Goal: Task Accomplishment & Management: Manage account settings

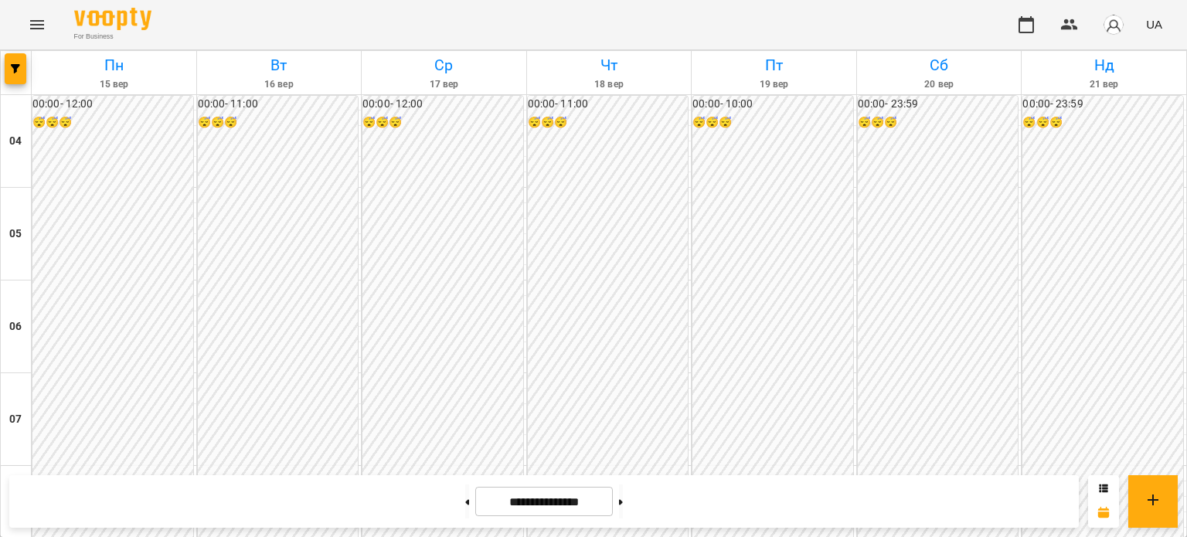
scroll to position [1234, 0]
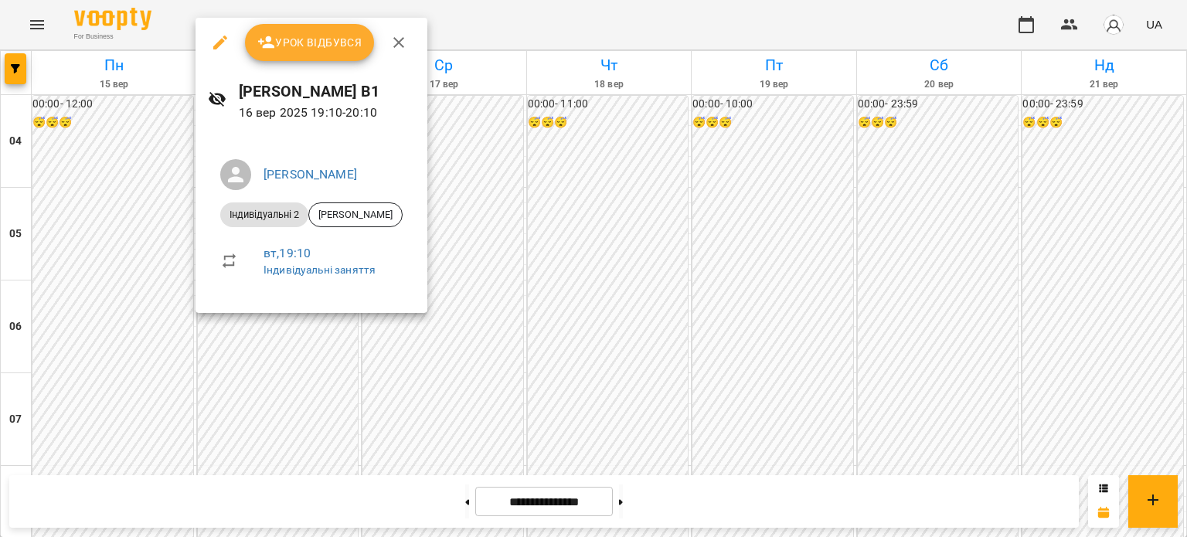
click at [310, 49] on span "Урок відбувся" at bounding box center [309, 42] width 105 height 19
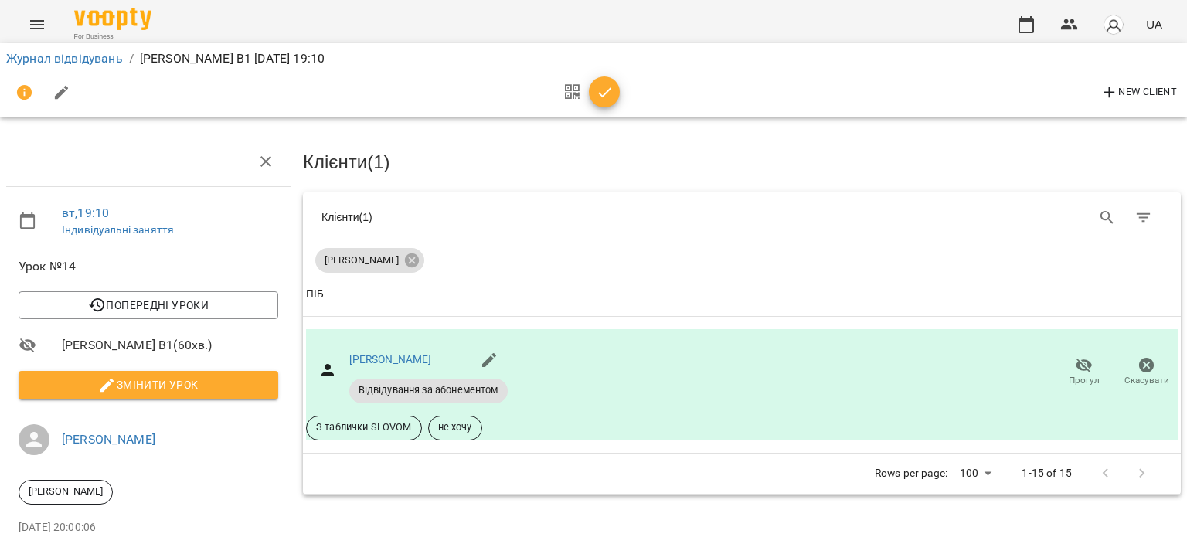
click at [614, 86] on span "button" at bounding box center [604, 92] width 31 height 19
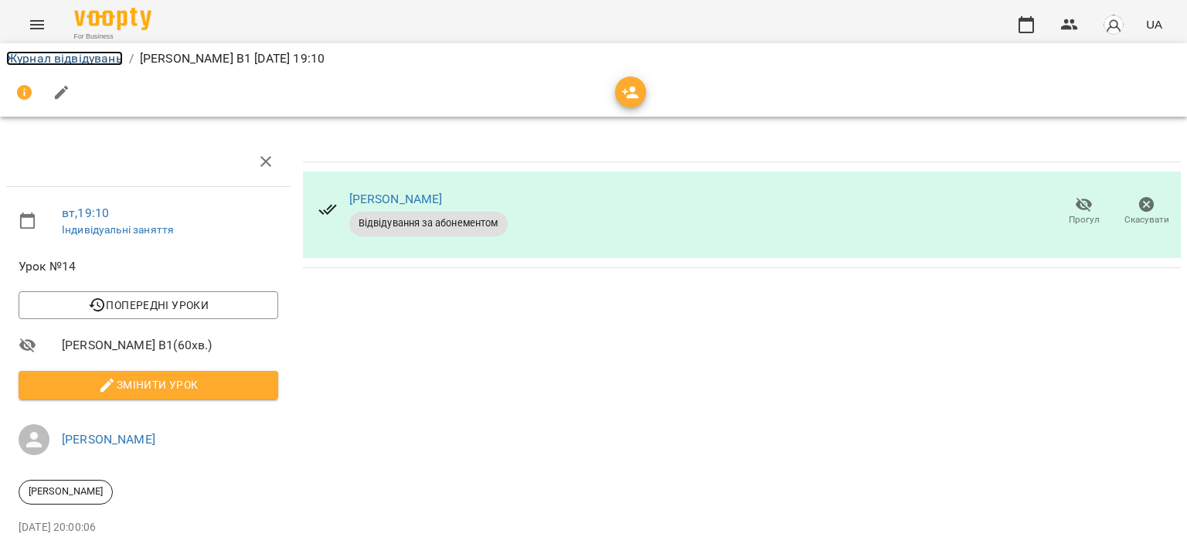
click at [76, 64] on link "Журнал відвідувань" at bounding box center [64, 58] width 117 height 15
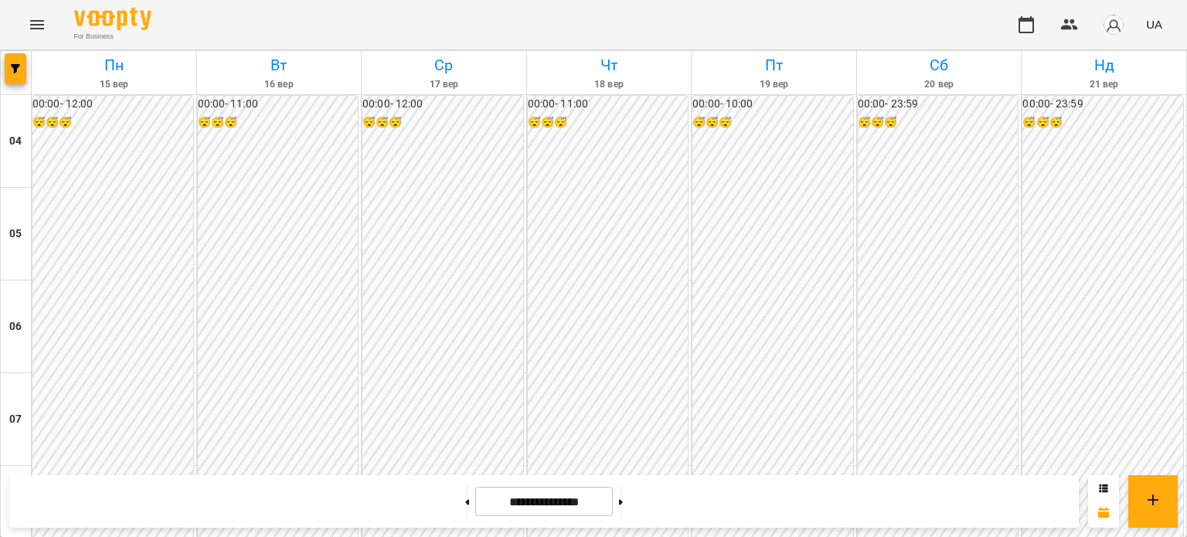
scroll to position [1313, 0]
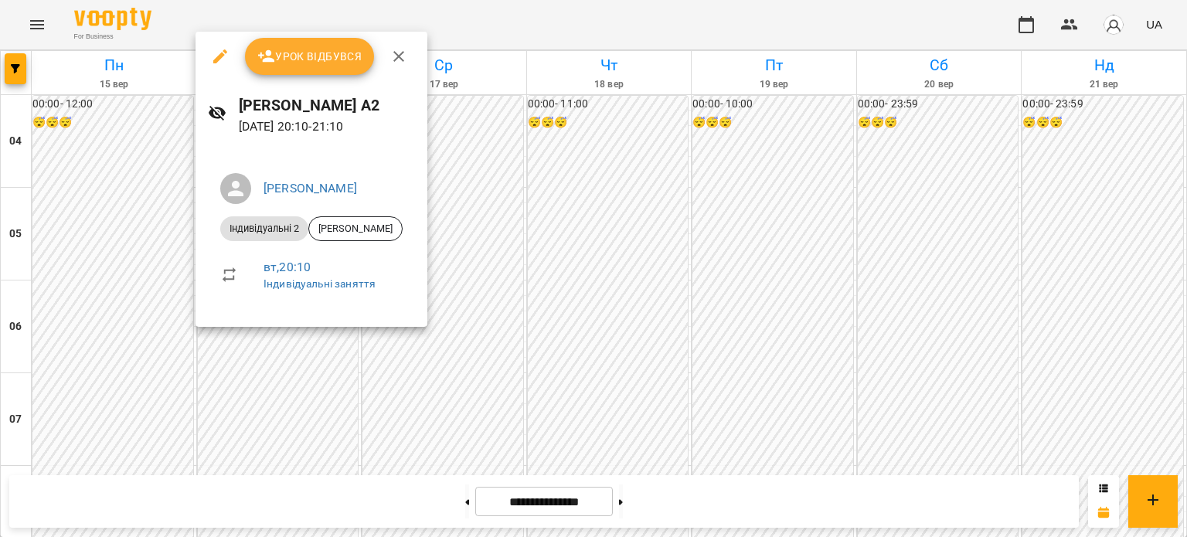
click at [294, 61] on span "Урок відбувся" at bounding box center [309, 56] width 105 height 19
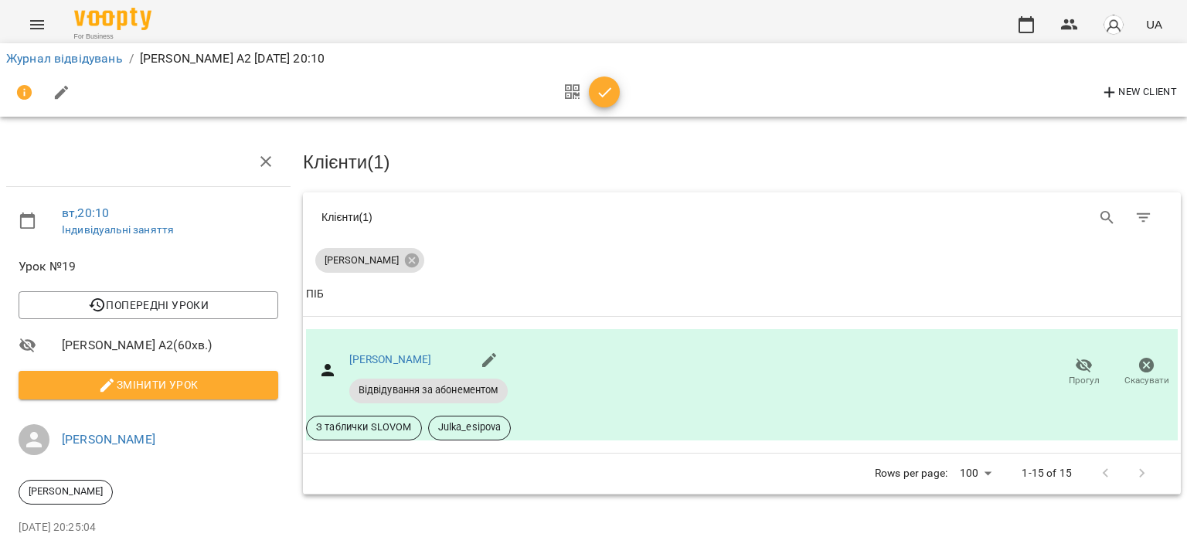
click at [589, 93] on span "button" at bounding box center [604, 92] width 31 height 19
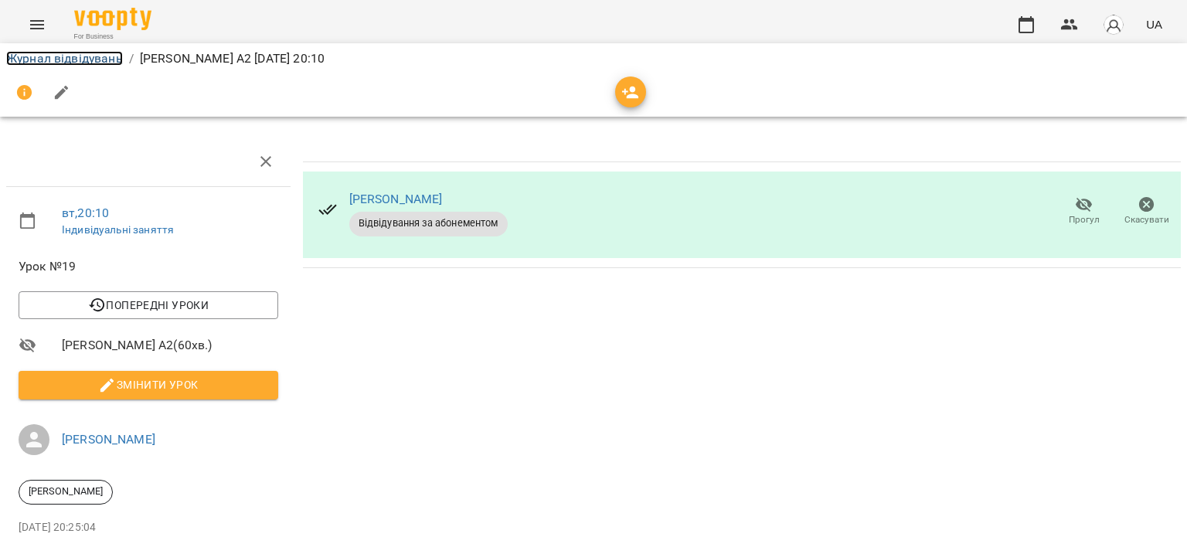
click at [67, 57] on link "Журнал відвідувань" at bounding box center [64, 58] width 117 height 15
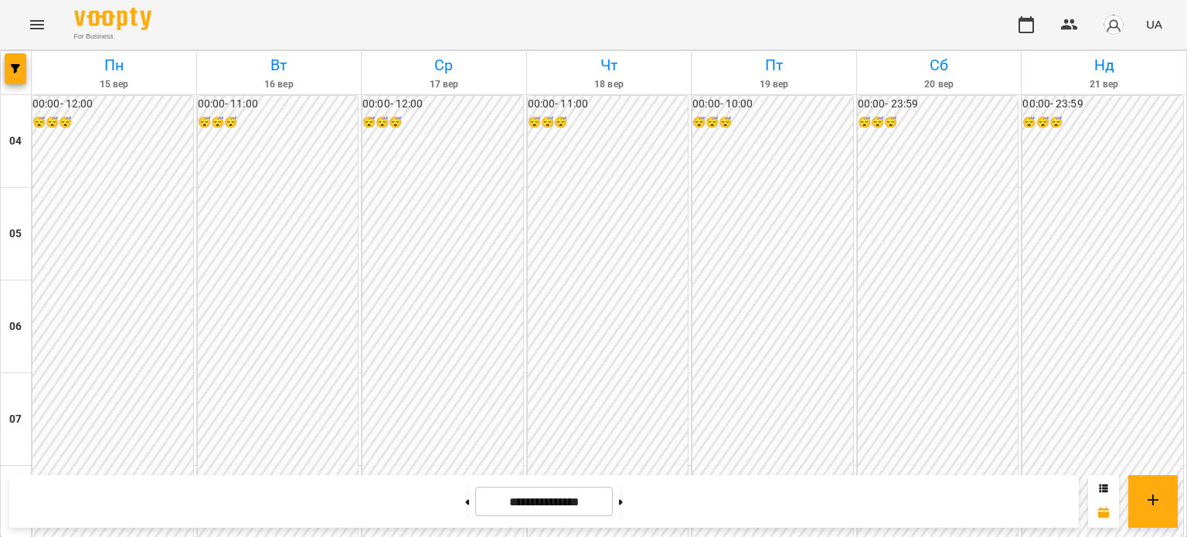
click at [1112, 32] on img "button" at bounding box center [1113, 25] width 22 height 22
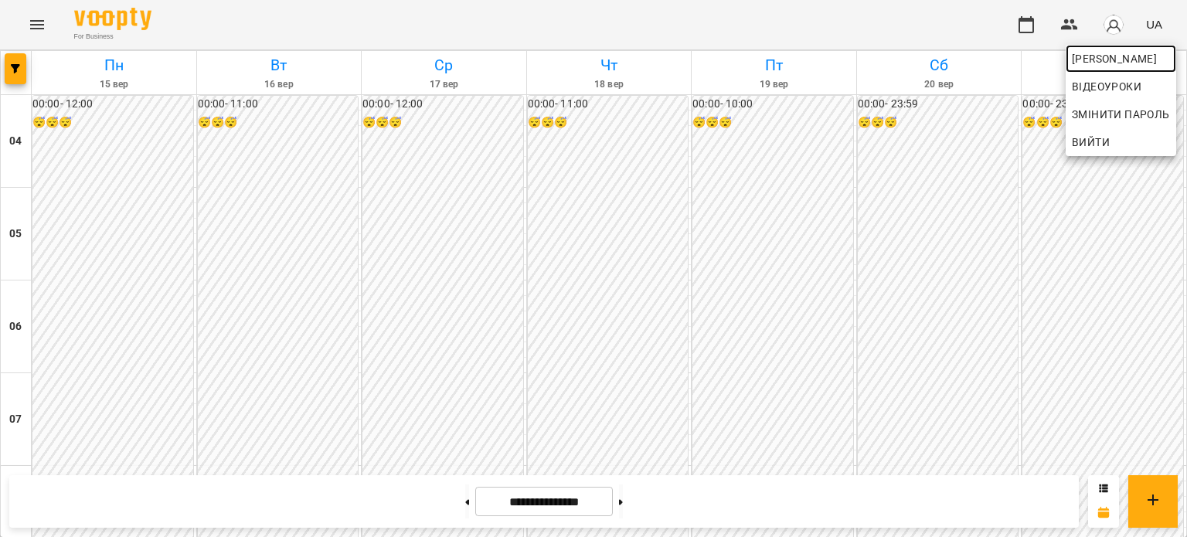
click at [1111, 59] on span "[PERSON_NAME]" at bounding box center [1120, 58] width 98 height 19
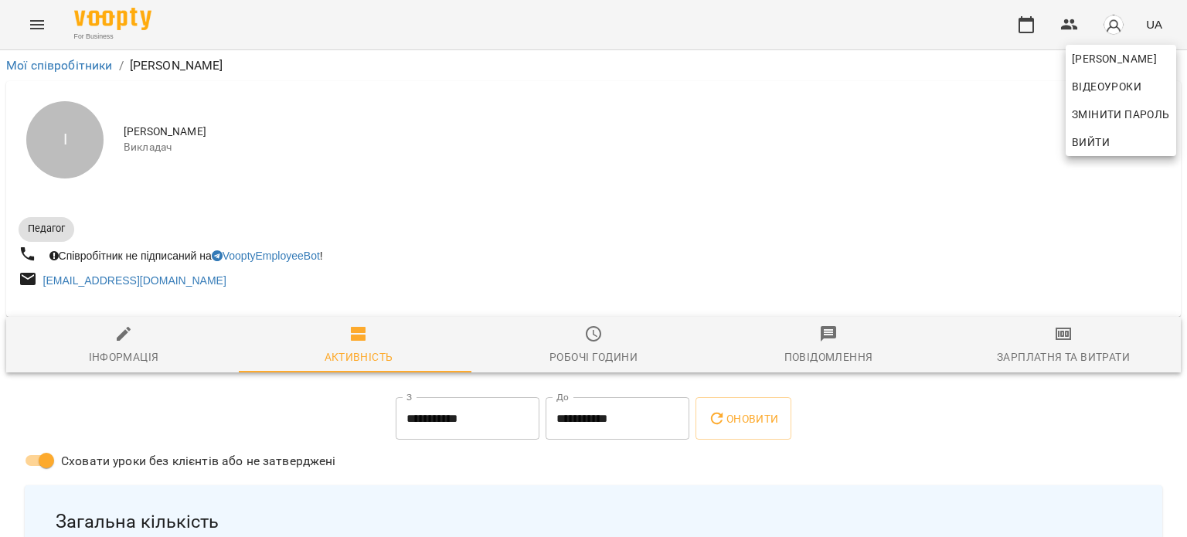
click at [1057, 350] on div at bounding box center [593, 268] width 1187 height 537
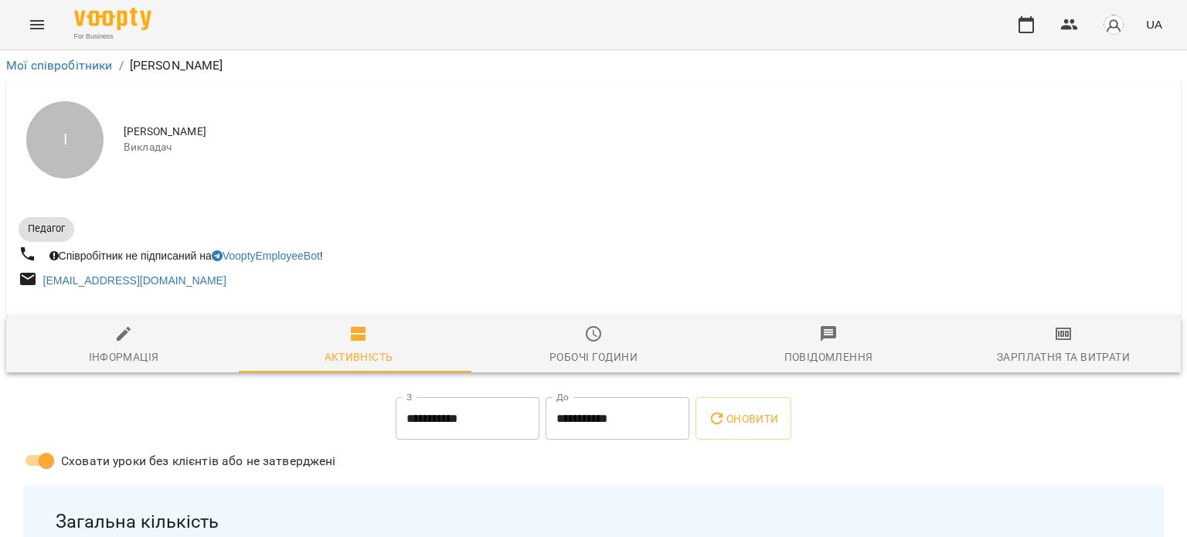
click at [1054, 348] on div "Зарплатня та Витрати" at bounding box center [1062, 357] width 133 height 19
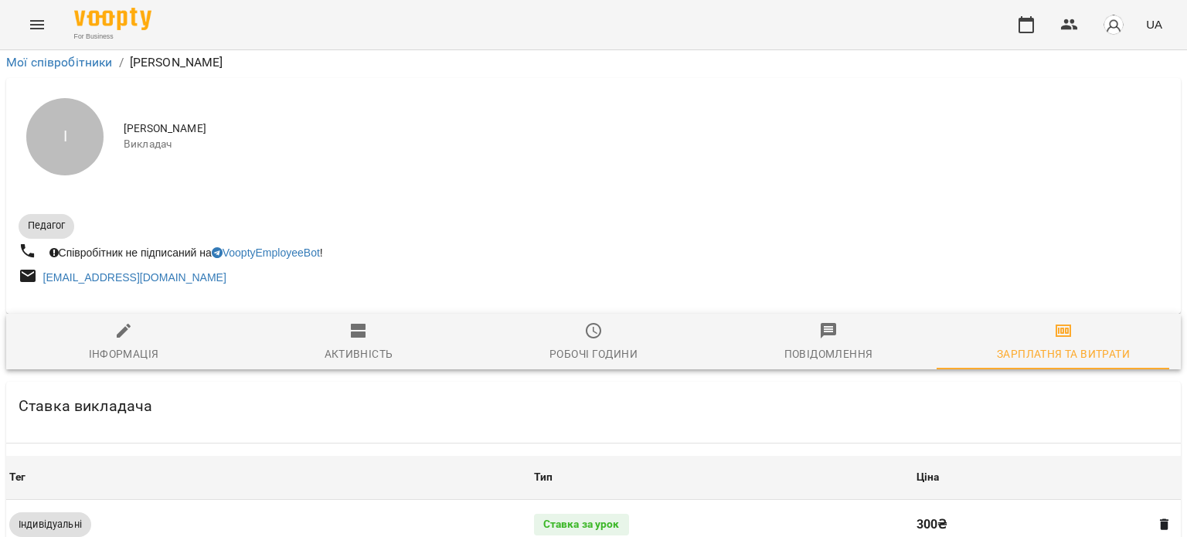
scroll to position [673, 0]
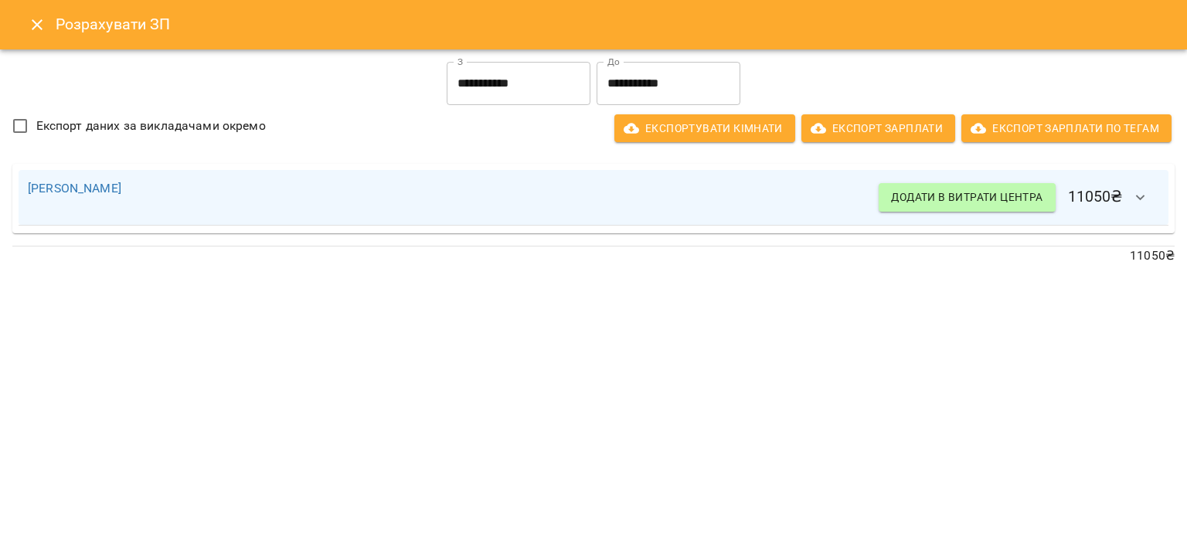
click at [46, 30] on icon "Close" at bounding box center [37, 24] width 19 height 19
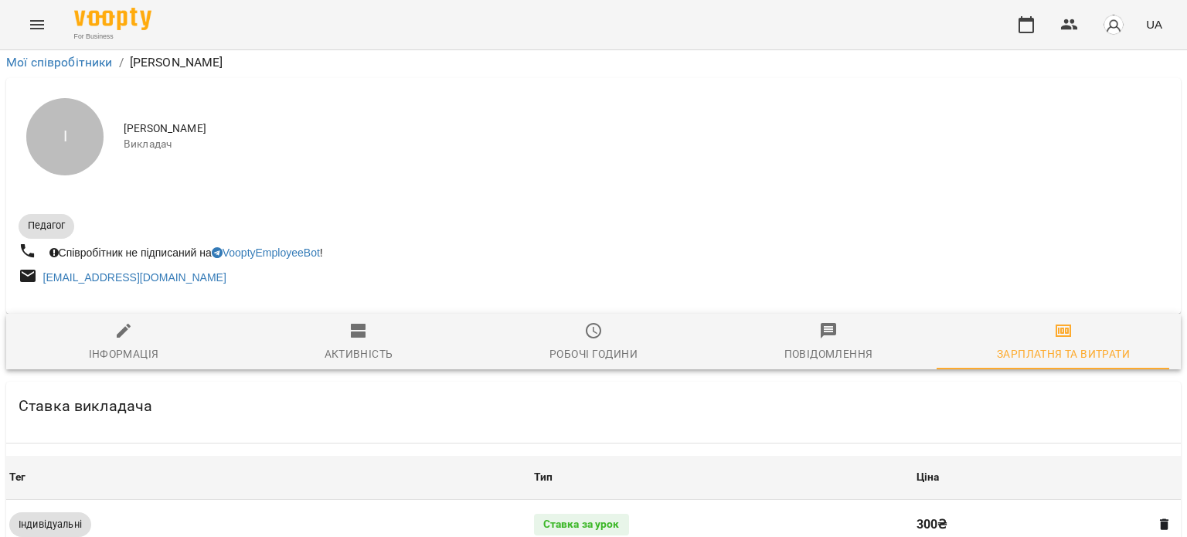
scroll to position [518, 0]
click at [47, 26] on button "Menu" at bounding box center [37, 24] width 37 height 37
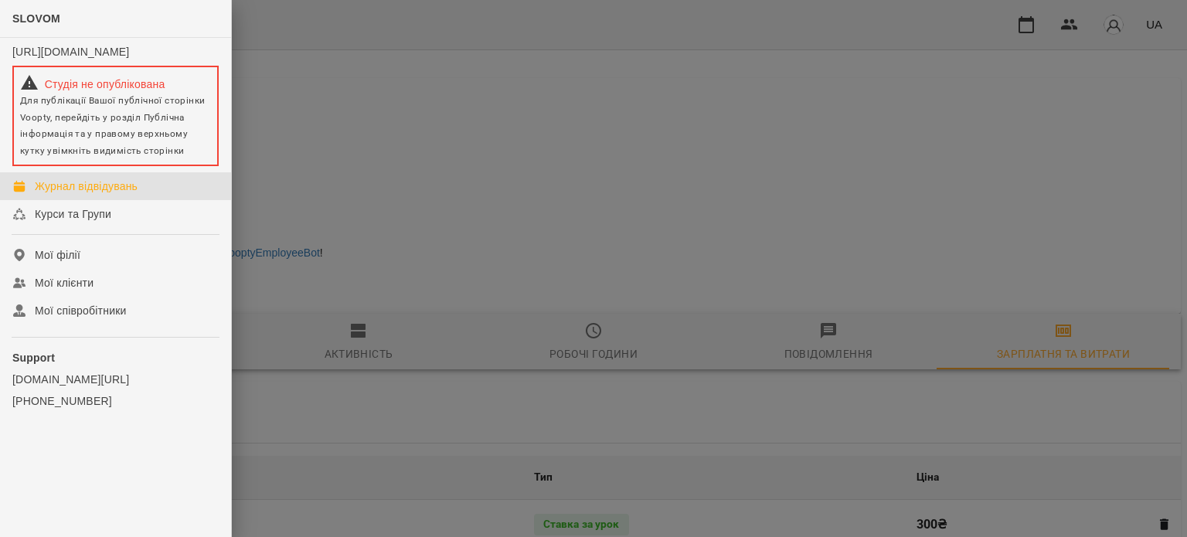
click at [110, 194] on div "Журнал відвідувань" at bounding box center [86, 185] width 103 height 15
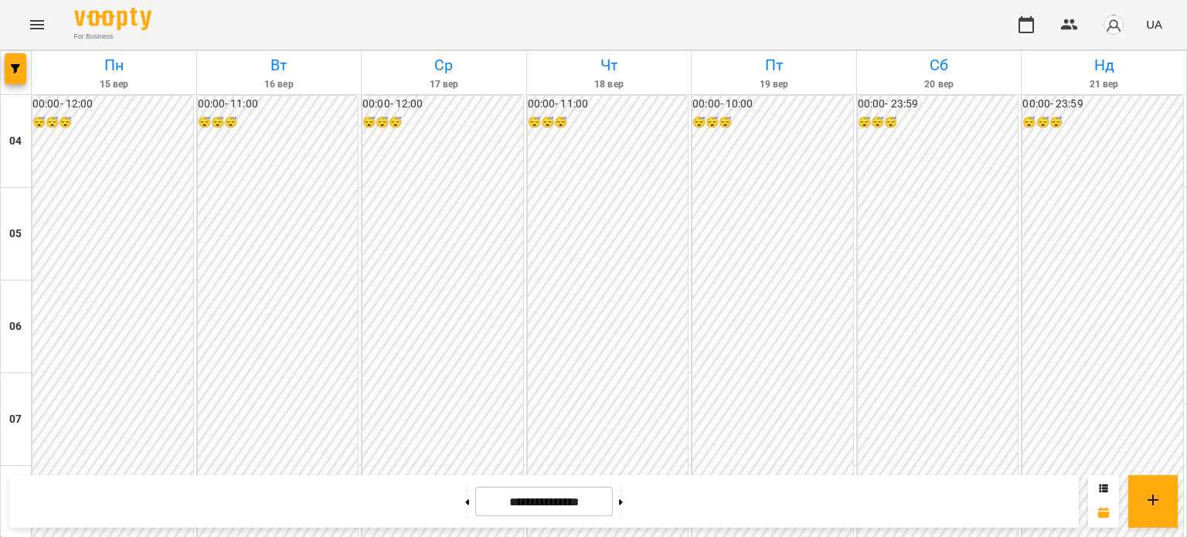
scroll to position [772, 0]
